Goal: Task Accomplishment & Management: Use online tool/utility

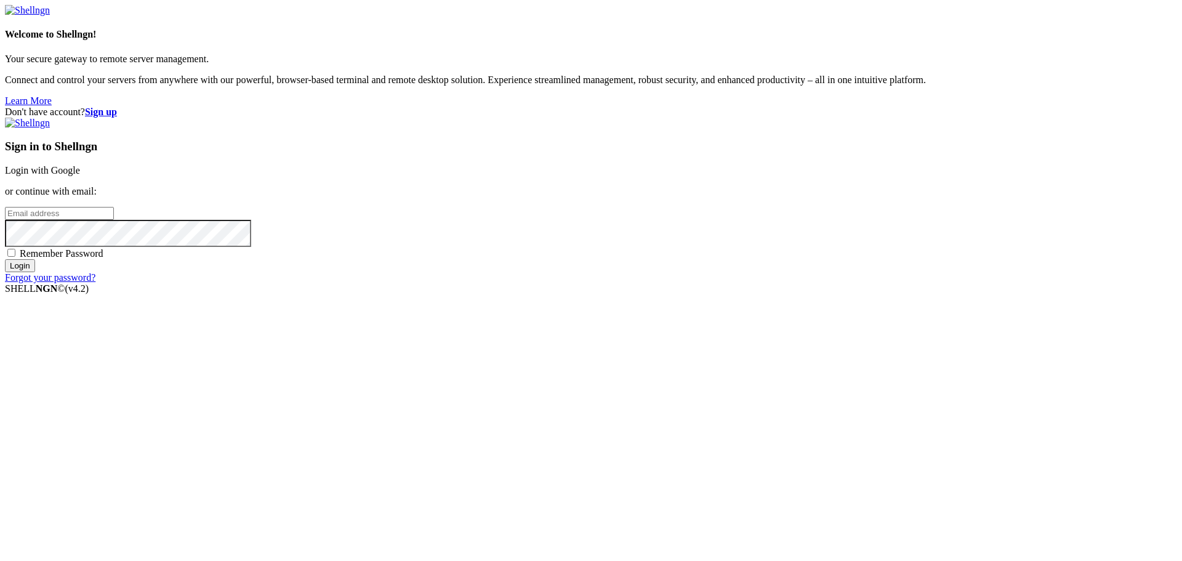
click at [80, 175] on link "Login with Google" at bounding box center [42, 170] width 75 height 10
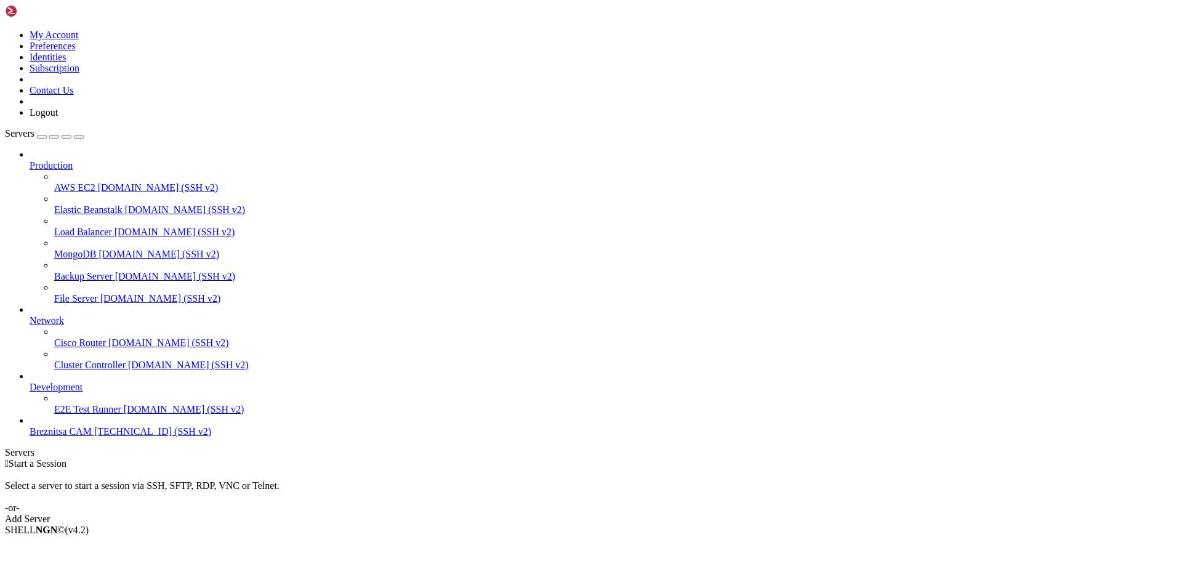
click at [94, 437] on span "[TECHNICAL_ID] (SSH v2)" at bounding box center [152, 431] width 117 height 10
click at [92, 437] on span "Breznitsa CAM" at bounding box center [61, 431] width 62 height 10
click at [47, 437] on span "Breznitsa CAM" at bounding box center [61, 431] width 62 height 10
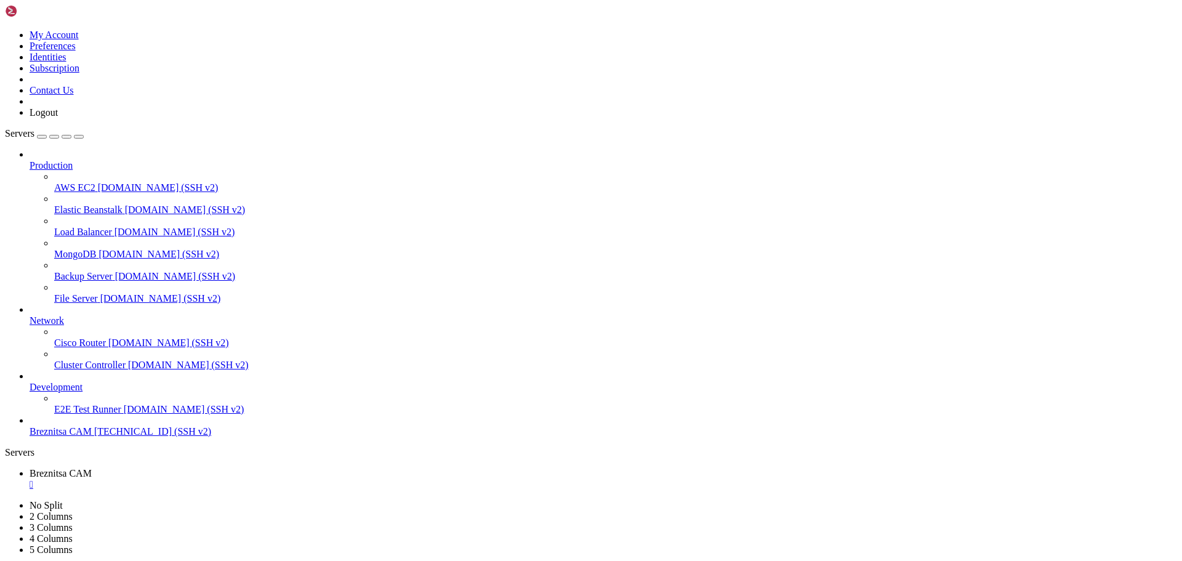
drag, startPoint x: 507, startPoint y: 828, endPoint x: 408, endPoint y: 838, distance: 99.7
drag, startPoint x: 431, startPoint y: 839, endPoint x: 353, endPoint y: 893, distance: 95.0
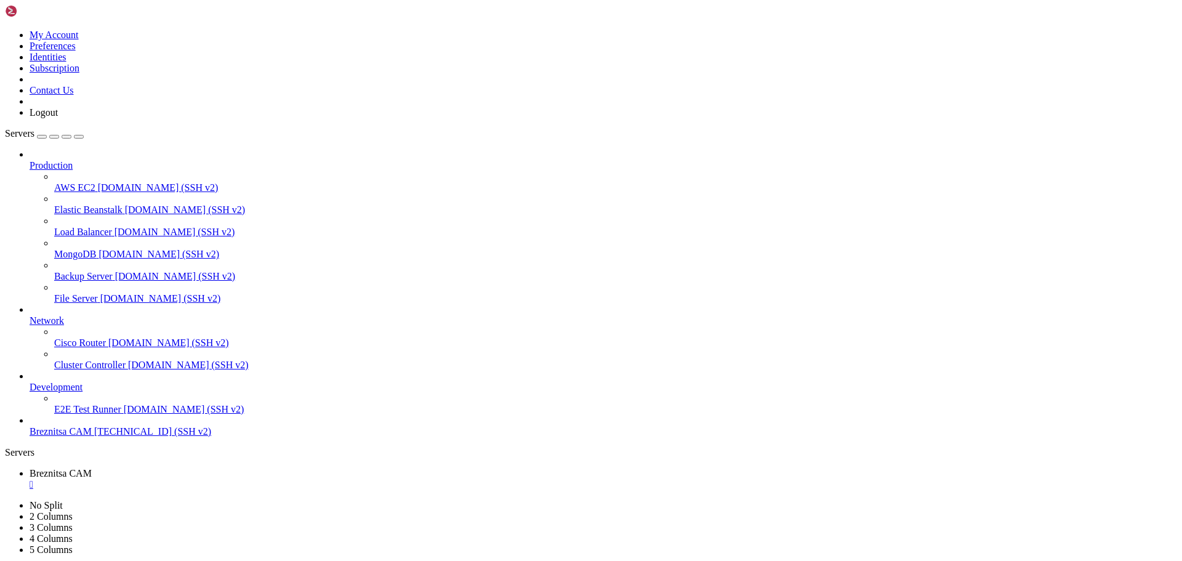
drag, startPoint x: 511, startPoint y: 969, endPoint x: 438, endPoint y: 969, distance: 73.3
drag, startPoint x: 10, startPoint y: 885, endPoint x: 510, endPoint y: 904, distance: 500.3
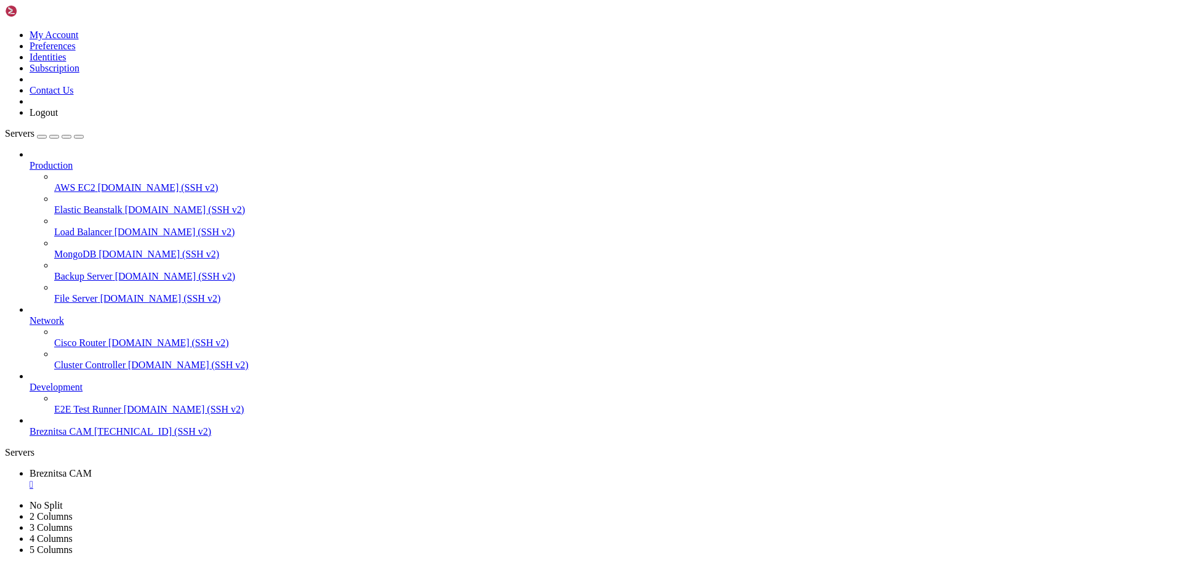
drag, startPoint x: 308, startPoint y: 951, endPoint x: 277, endPoint y: 996, distance: 55.3
drag, startPoint x: 13, startPoint y: 924, endPoint x: 315, endPoint y: 967, distance: 305.5
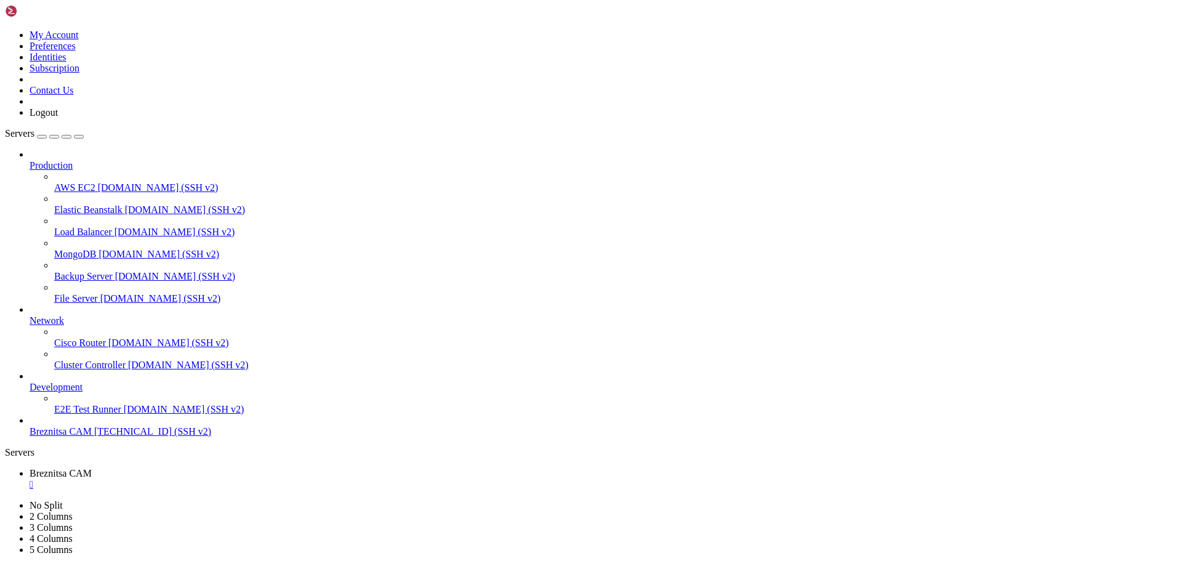
drag, startPoint x: 595, startPoint y: 1150, endPoint x: 552, endPoint y: 1146, distance: 43.2
drag, startPoint x: 11, startPoint y: 1116, endPoint x: 820, endPoint y: 1145, distance: 808.9
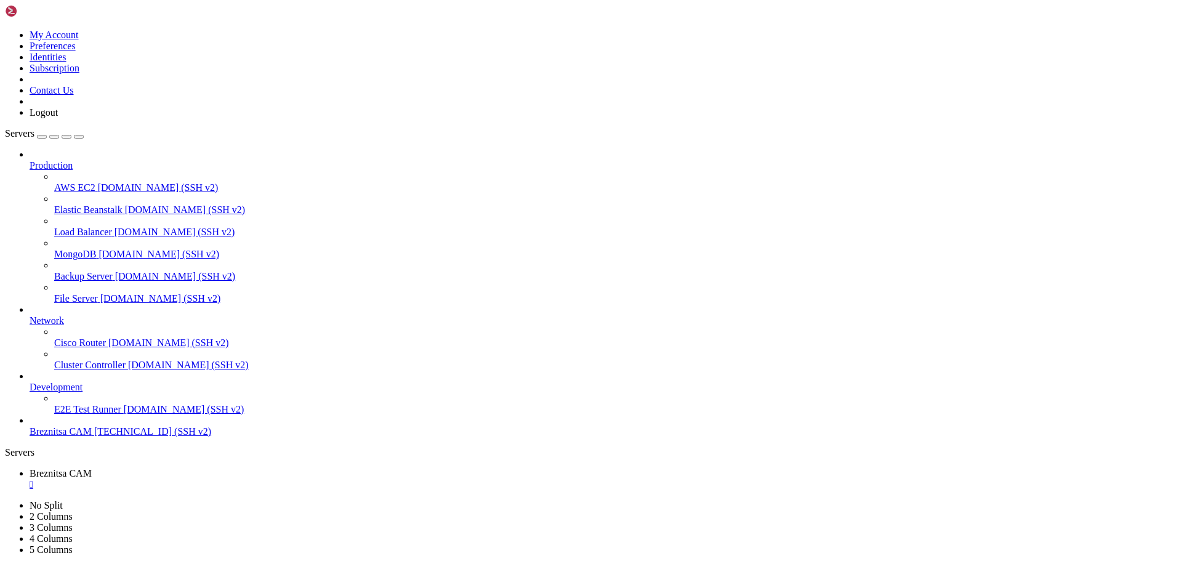
scroll to position [52, 0]
drag, startPoint x: 10, startPoint y: 1044, endPoint x: 543, endPoint y: 1151, distance: 543.9
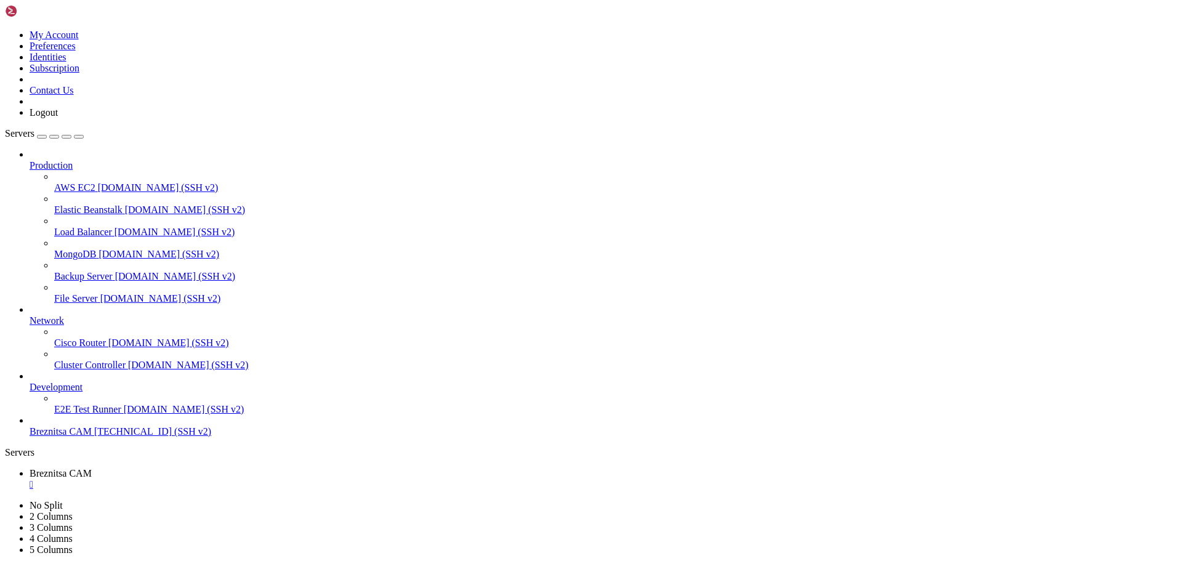
scroll to position [283, 0]
drag, startPoint x: 1015, startPoint y: 953, endPoint x: 1014, endPoint y: 1030, distance: 77.6
